Goal: Task Accomplishment & Management: Manage account settings

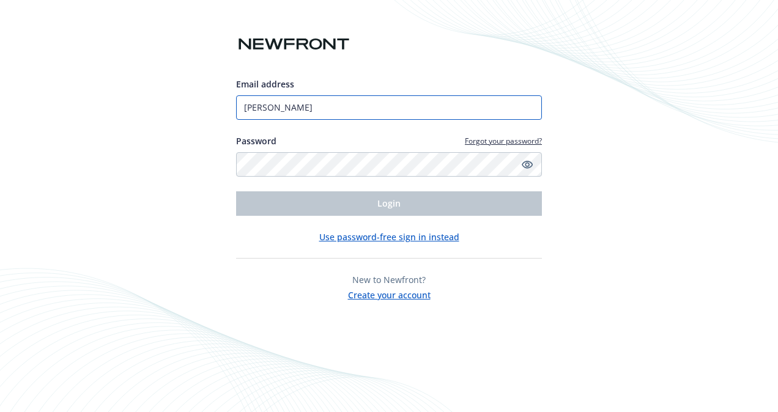
drag, startPoint x: 292, startPoint y: 112, endPoint x: 169, endPoint y: 104, distance: 123.8
click at [169, 104] on div "Email address Gibbs Password Forgot your password? Login Use password-free sign…" at bounding box center [389, 206] width 778 height 412
type input "[EMAIL_ADDRESS][DOMAIN_NAME]"
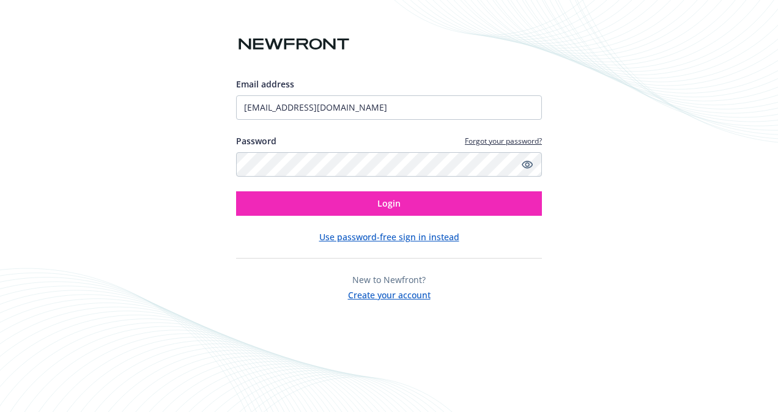
click at [605, 311] on div "Email address admin@lyrallc.com Password Forgot your password? Login Use passwo…" at bounding box center [389, 206] width 778 height 412
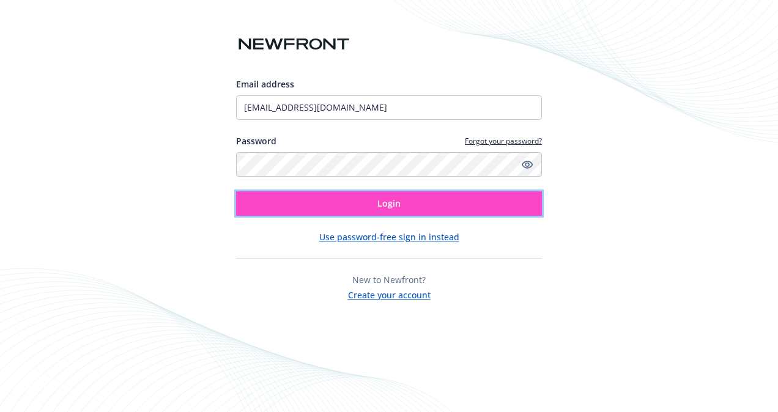
click at [383, 204] on span "Login" at bounding box center [388, 204] width 23 height 12
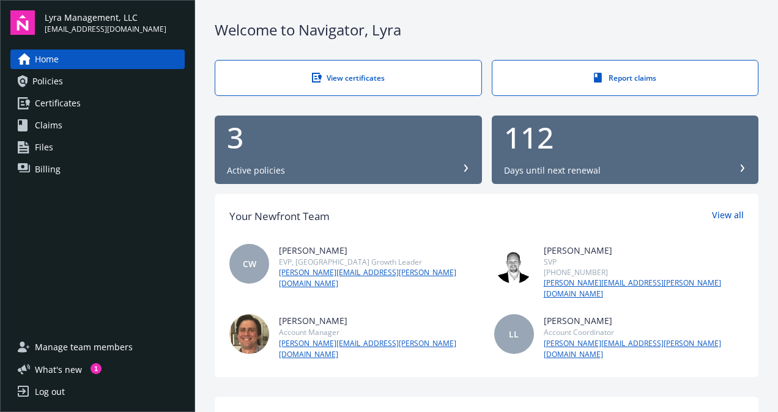
click at [36, 81] on span "Policies" at bounding box center [47, 82] width 31 height 20
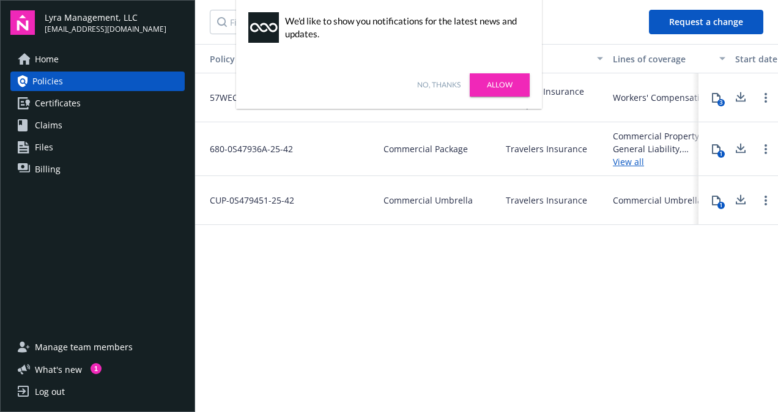
click at [446, 82] on link "No, thanks" at bounding box center [438, 85] width 43 height 11
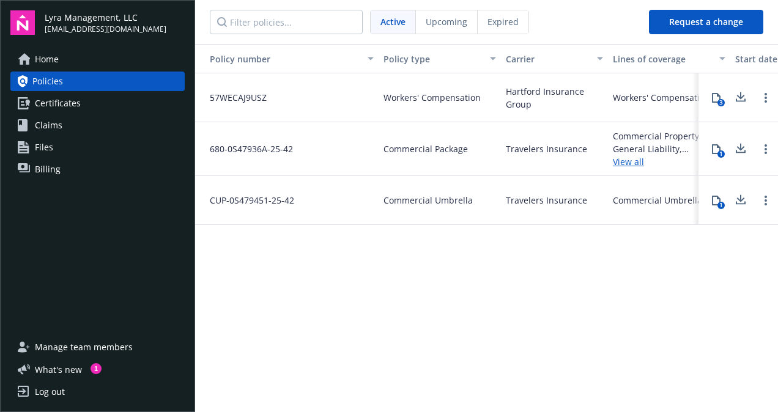
click at [51, 54] on span "Home" at bounding box center [47, 60] width 24 height 20
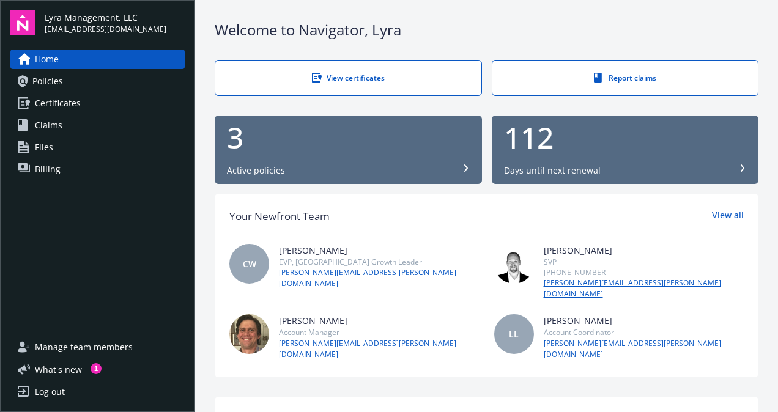
click at [440, 163] on div "3 Active policies" at bounding box center [348, 150] width 243 height 54
click at [42, 394] on div "Log out" at bounding box center [50, 392] width 30 height 20
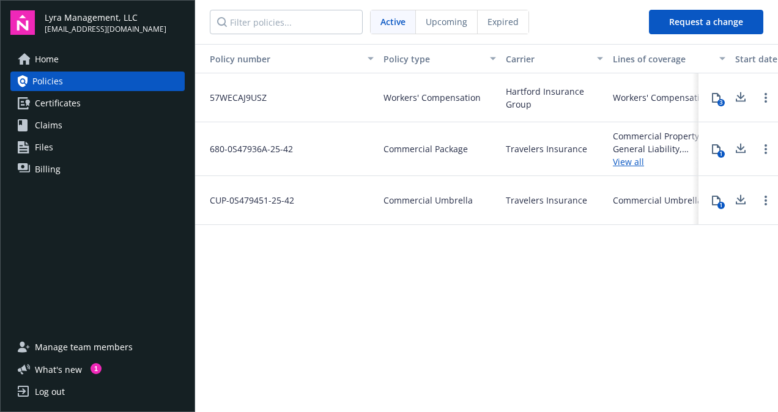
click at [42, 59] on span "Home" at bounding box center [47, 60] width 24 height 20
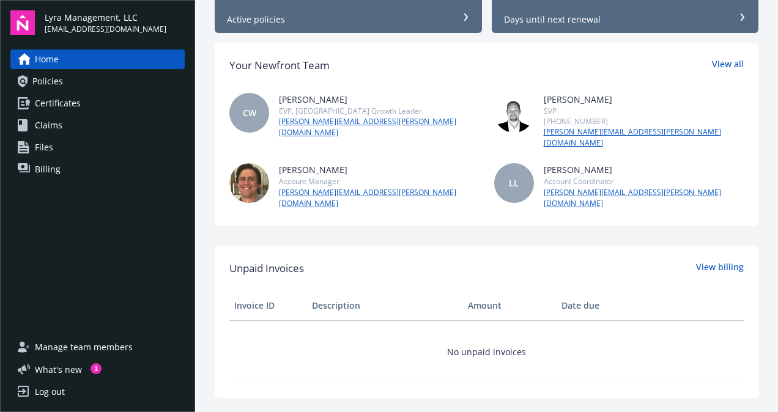
scroll to position [35, 0]
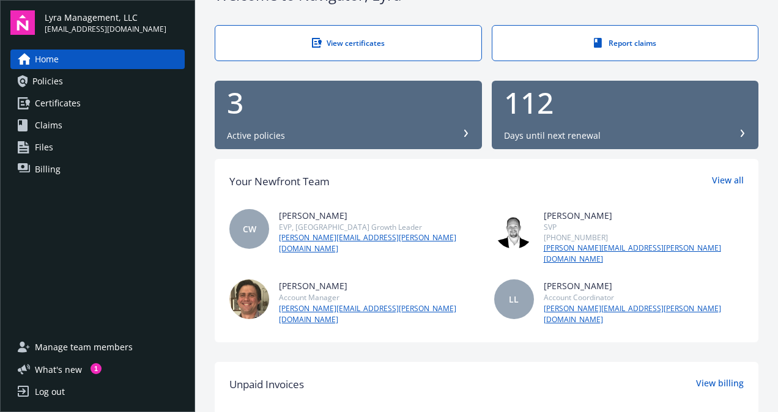
click at [277, 130] on div "Active policies" at bounding box center [256, 136] width 58 height 12
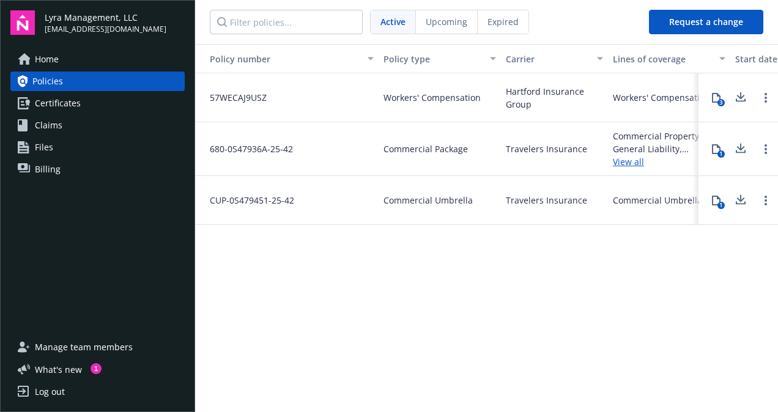
click at [457, 337] on div "Policy number Policy type Carrier Lines of coverage Start date End date Total c…" at bounding box center [486, 227] width 583 height 366
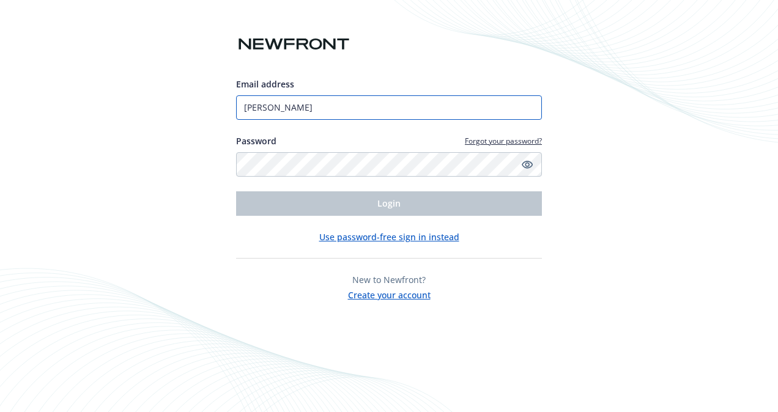
drag, startPoint x: 287, startPoint y: 106, endPoint x: 145, endPoint y: 100, distance: 142.1
click at [145, 100] on div "Email address Gibbs Password Forgot your password? Login Use password-free sign…" at bounding box center [389, 206] width 778 height 412
type input "c"
type input "christine@lyrallc.com"
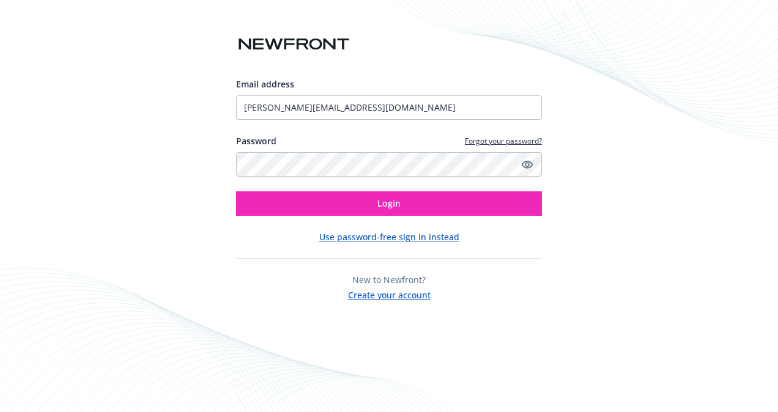
click at [730, 146] on div "Email address christine@lyrallc.com Password Forgot your password? Login Use pa…" at bounding box center [389, 206] width 778 height 412
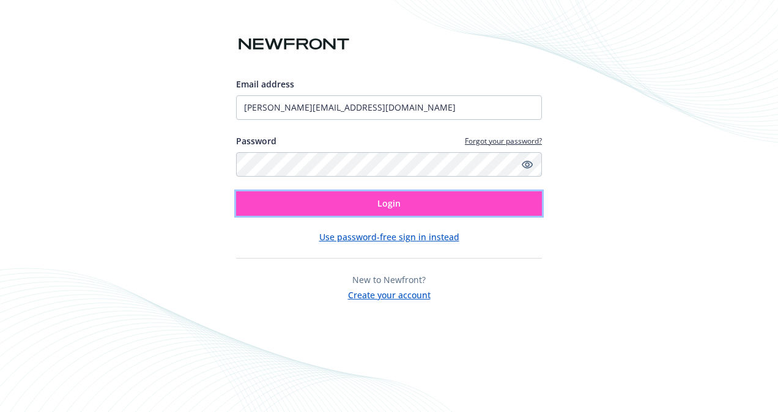
click at [503, 201] on button "Login" at bounding box center [389, 203] width 306 height 24
